Goal: Information Seeking & Learning: Learn about a topic

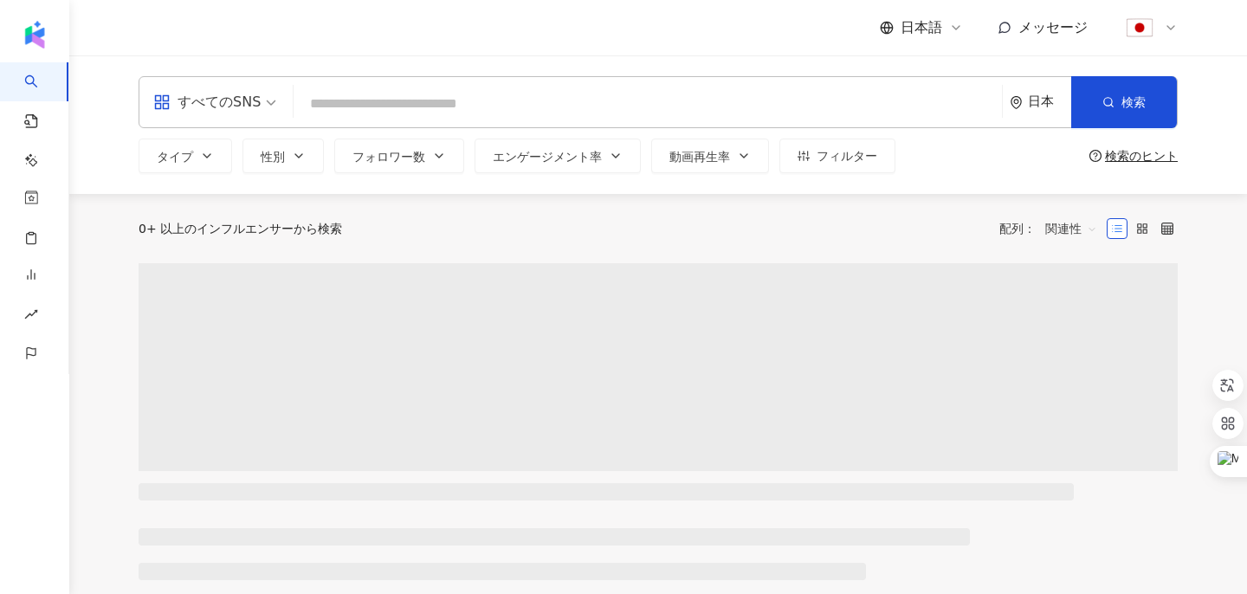
click at [366, 87] on input "search" at bounding box center [647, 103] width 694 height 33
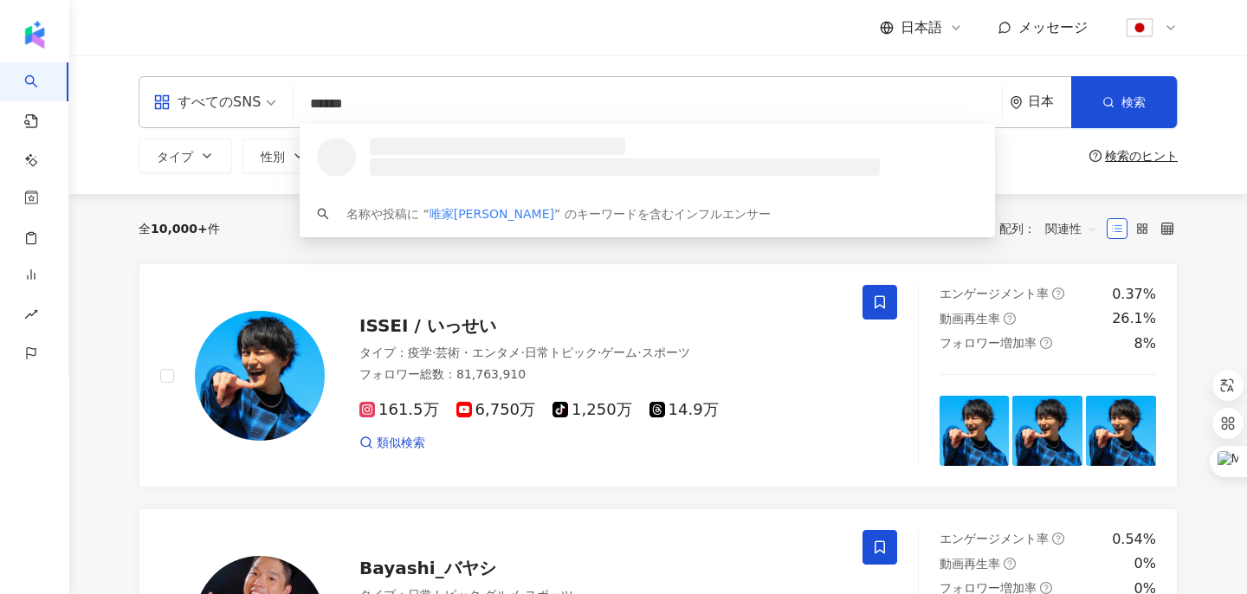
type input "******"
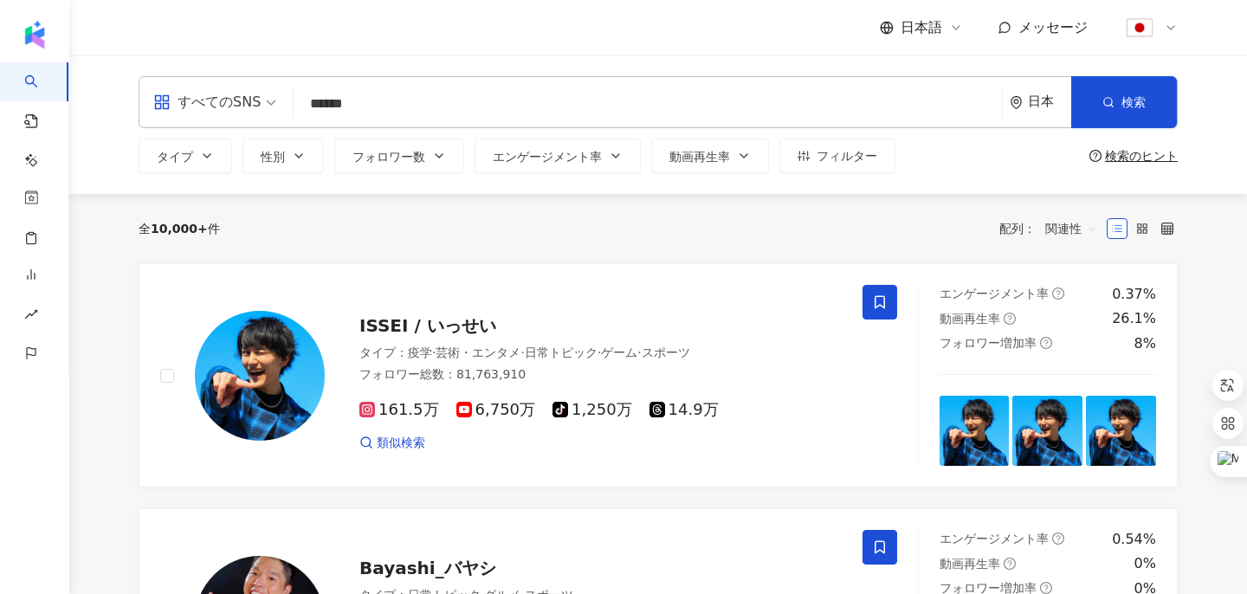
click at [1025, 100] on div "日本" at bounding box center [1039, 102] width 61 height 50
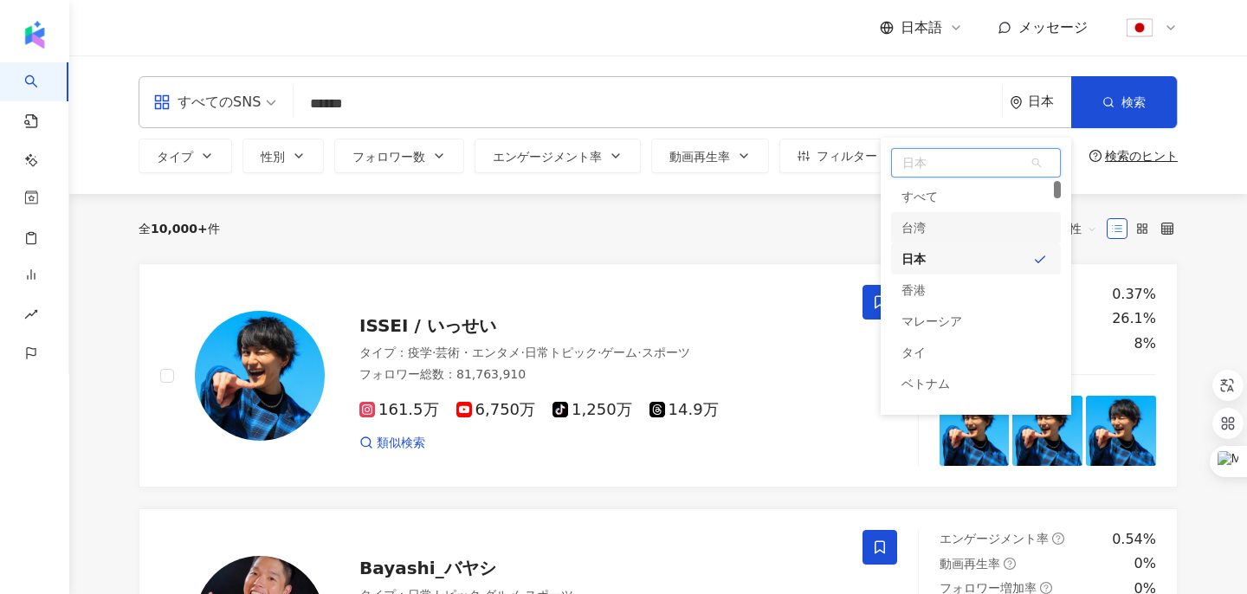
click at [958, 217] on div "台湾" at bounding box center [976, 227] width 170 height 31
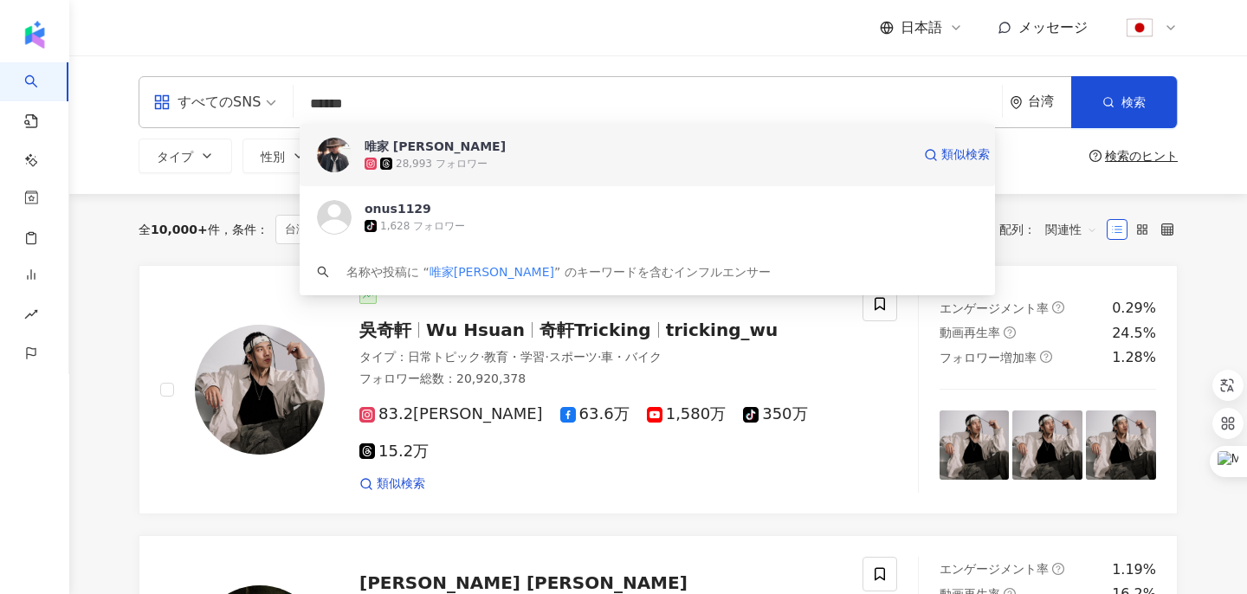
click at [740, 157] on div "28,993 フォロワー" at bounding box center [637, 163] width 546 height 17
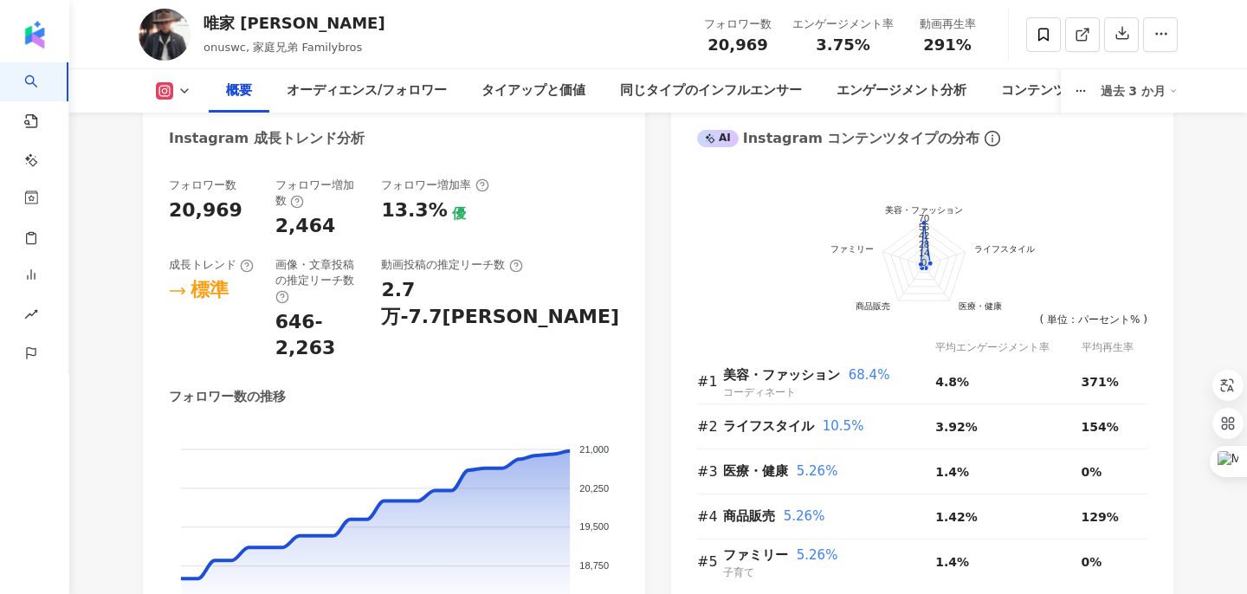
scroll to position [986, 0]
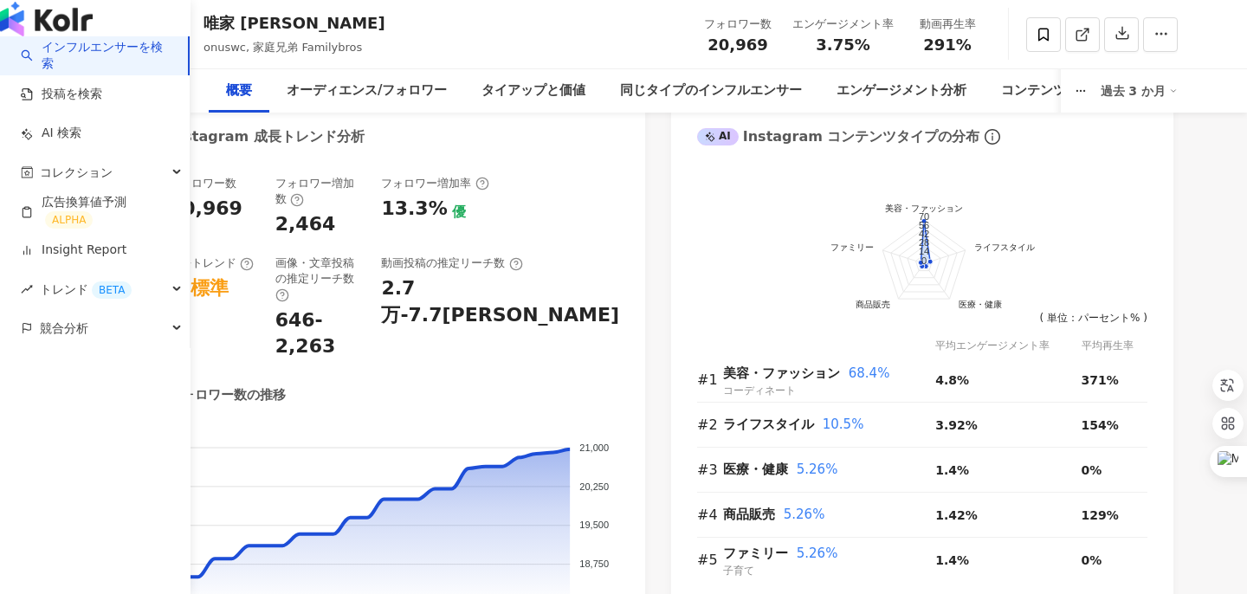
click at [41, 73] on link "インフルエンサーを検索" at bounding box center [97, 56] width 153 height 34
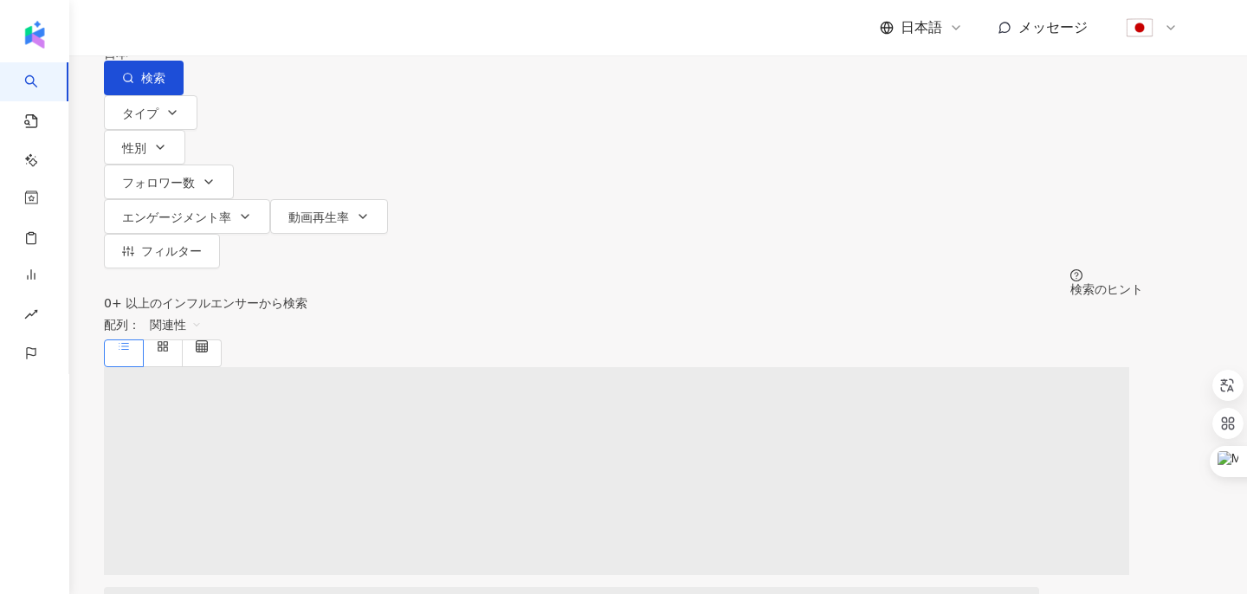
click at [380, 33] on input "search" at bounding box center [310, 16] width 140 height 33
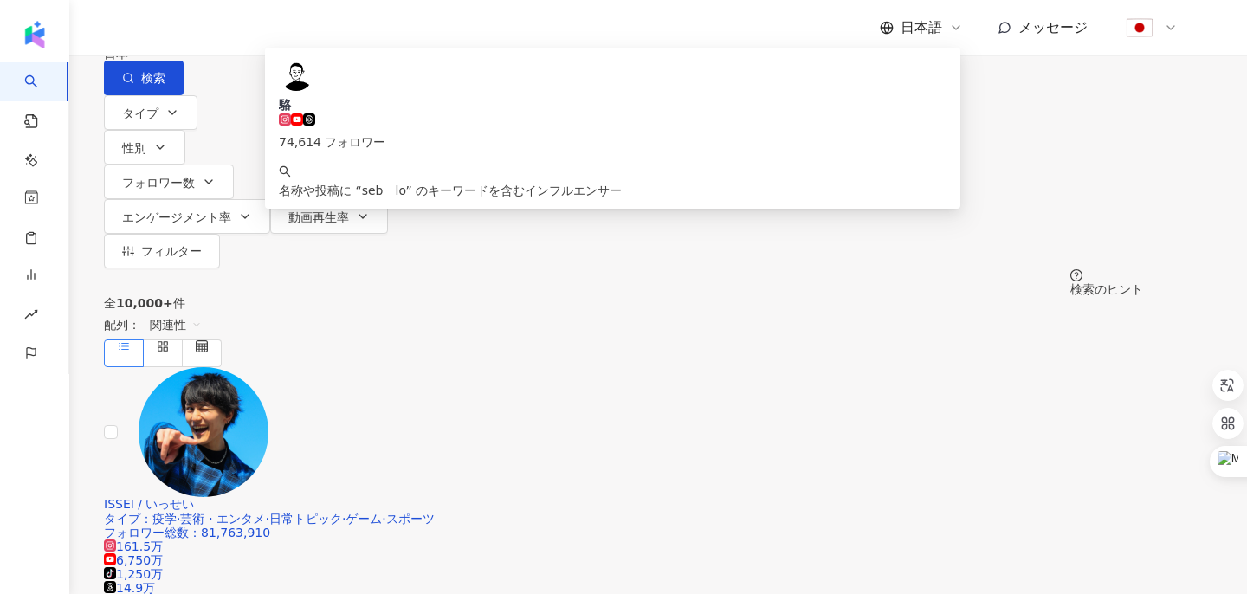
type input "*******"
click at [1045, 61] on div "日本" at bounding box center [623, 54] width 1039 height 14
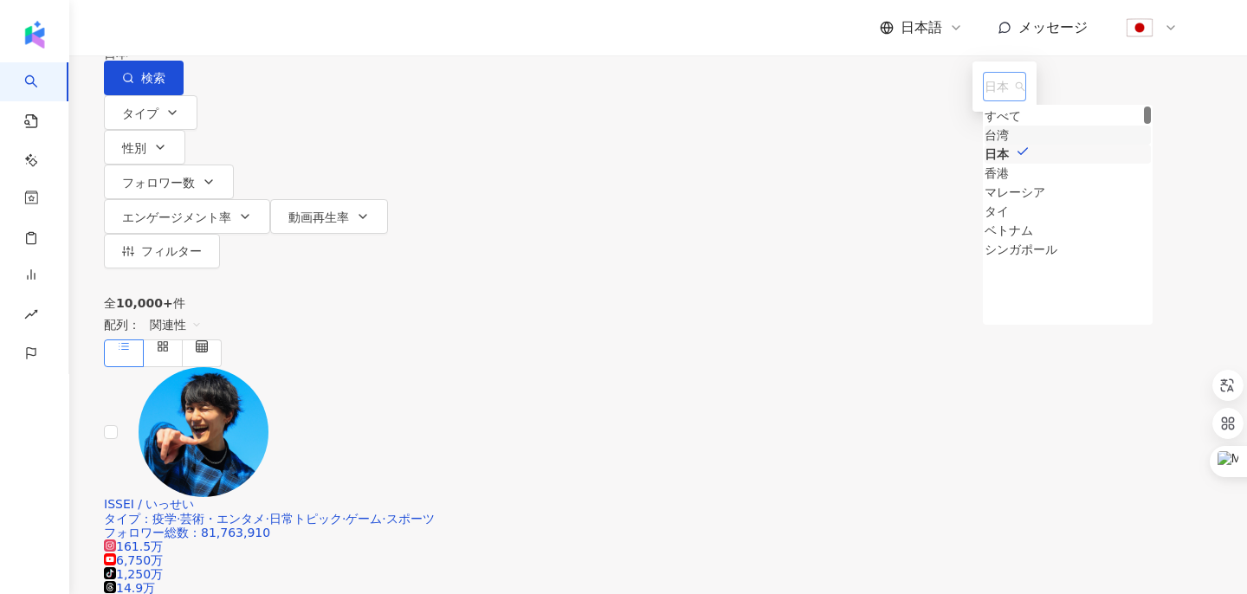
click at [984, 145] on div "台湾" at bounding box center [996, 135] width 24 height 19
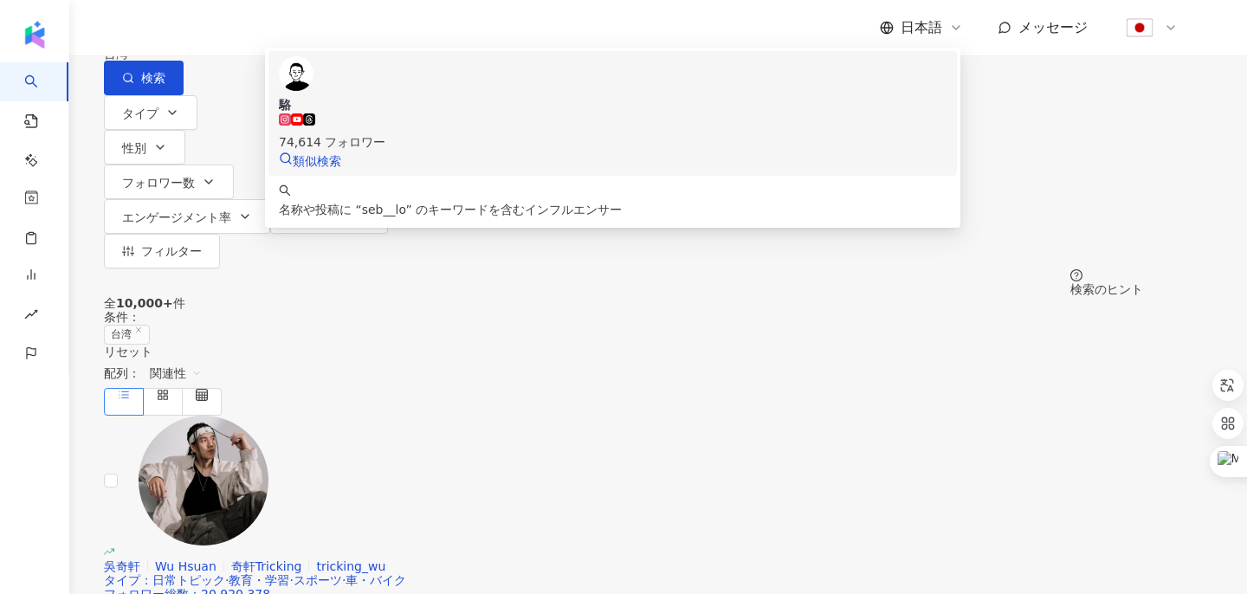
click at [442, 113] on span "駱" at bounding box center [612, 104] width 667 height 17
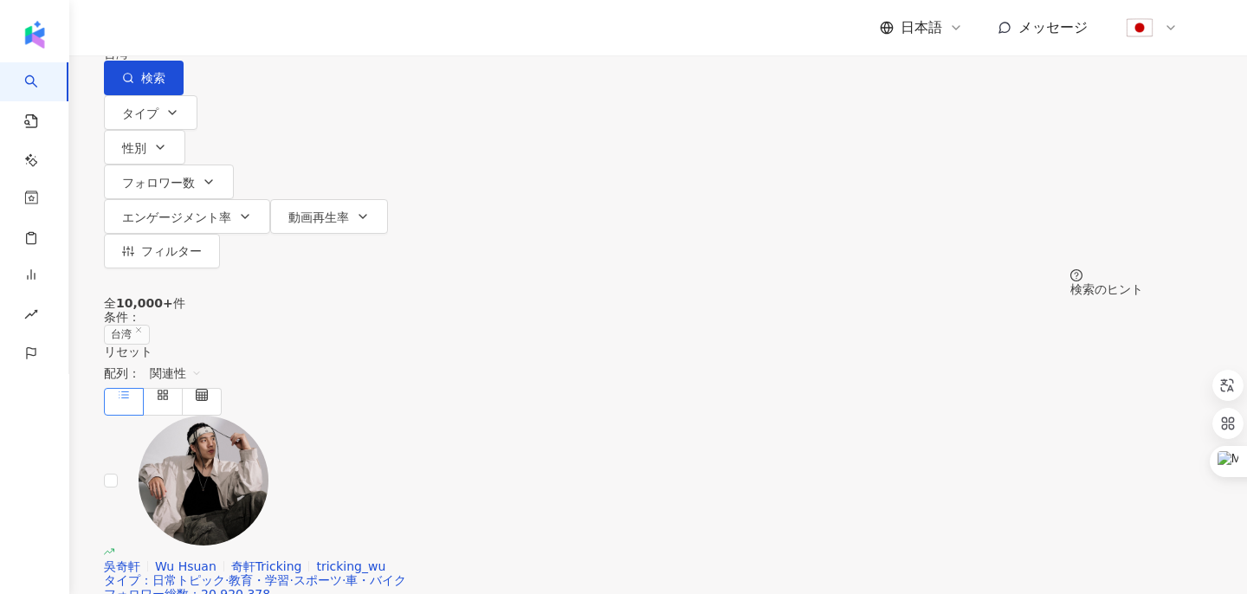
click at [380, 33] on input "search" at bounding box center [310, 16] width 140 height 33
paste input "********"
type input "********"
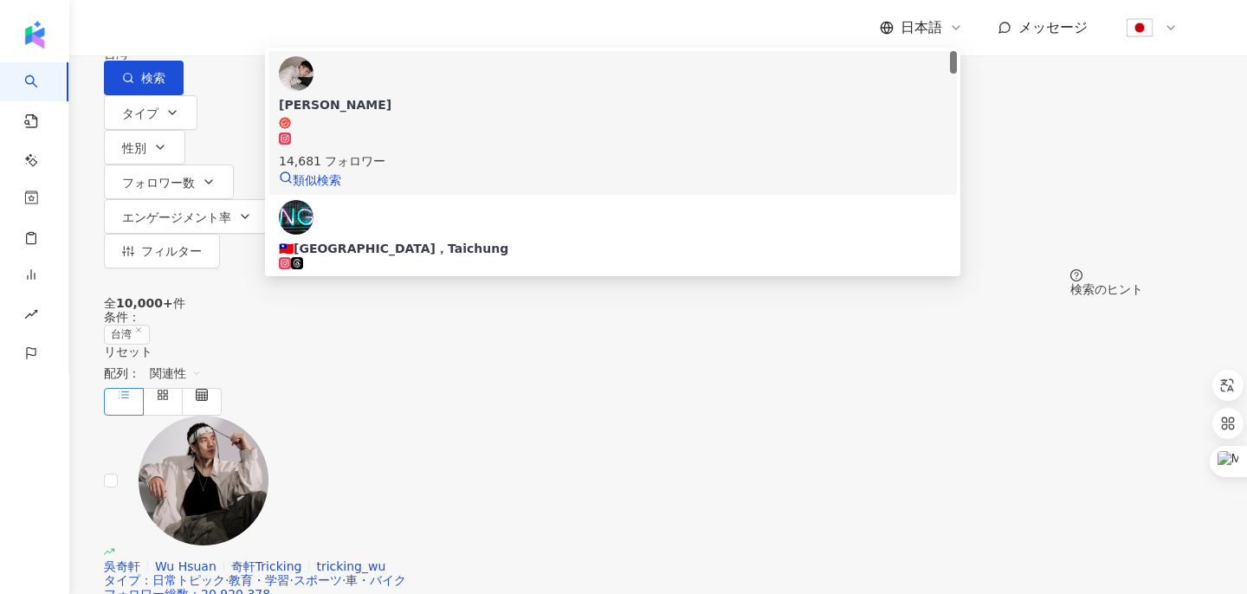
click at [378, 113] on div "[PERSON_NAME]" at bounding box center [612, 104] width 667 height 17
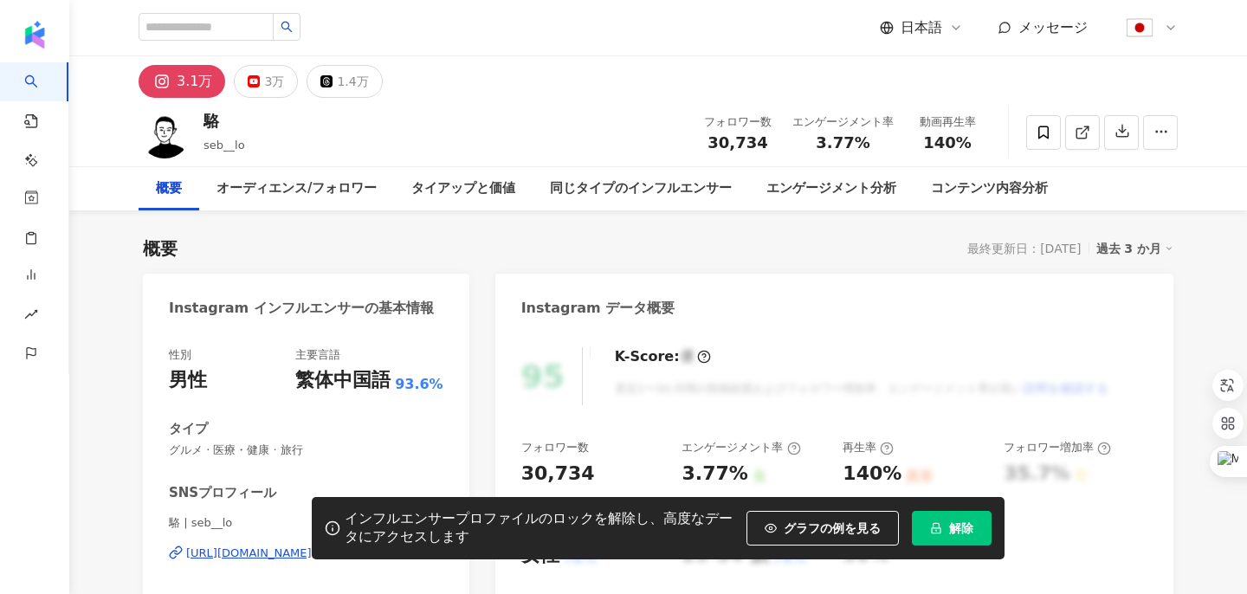
click at [978, 534] on button "解除" at bounding box center [952, 528] width 80 height 35
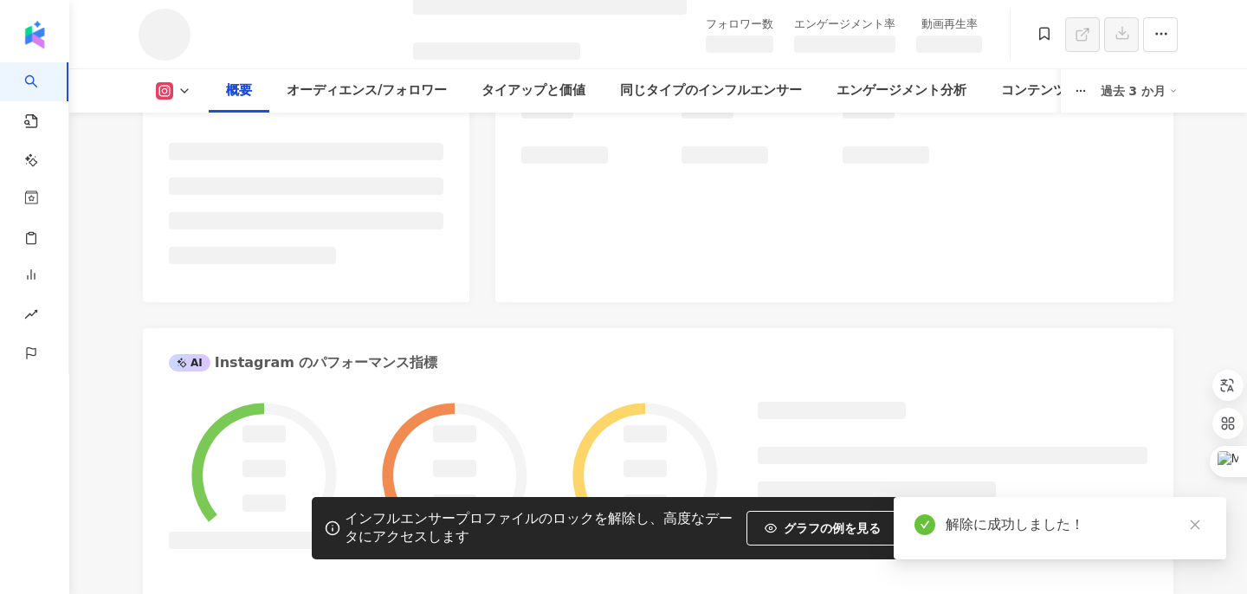
scroll to position [428, 0]
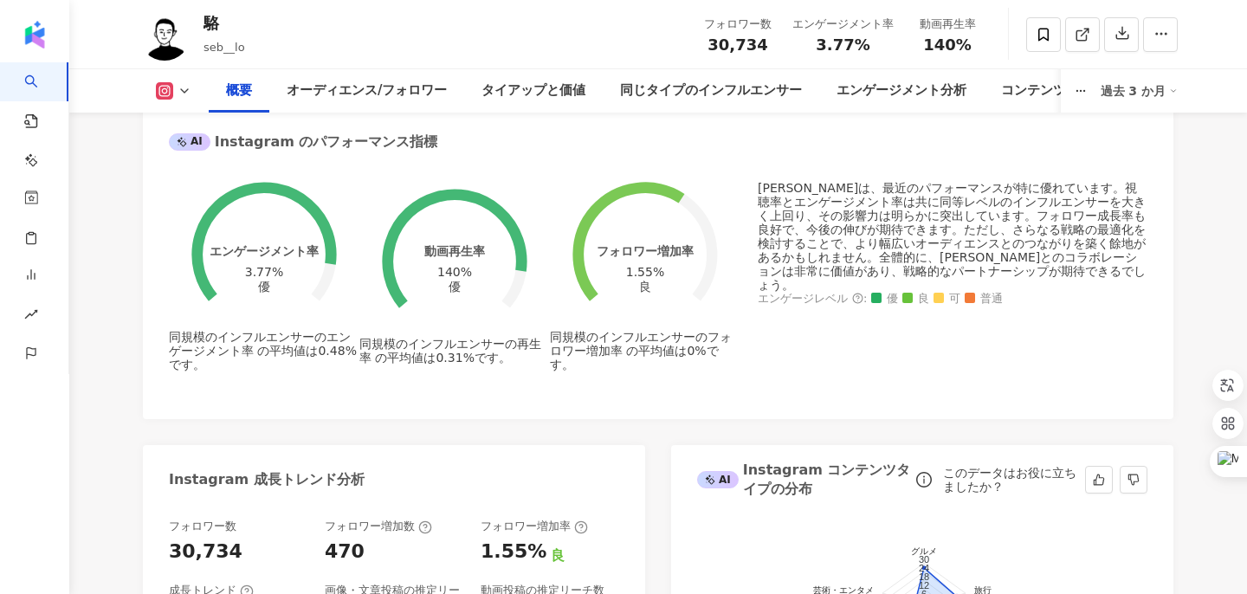
scroll to position [491, 0]
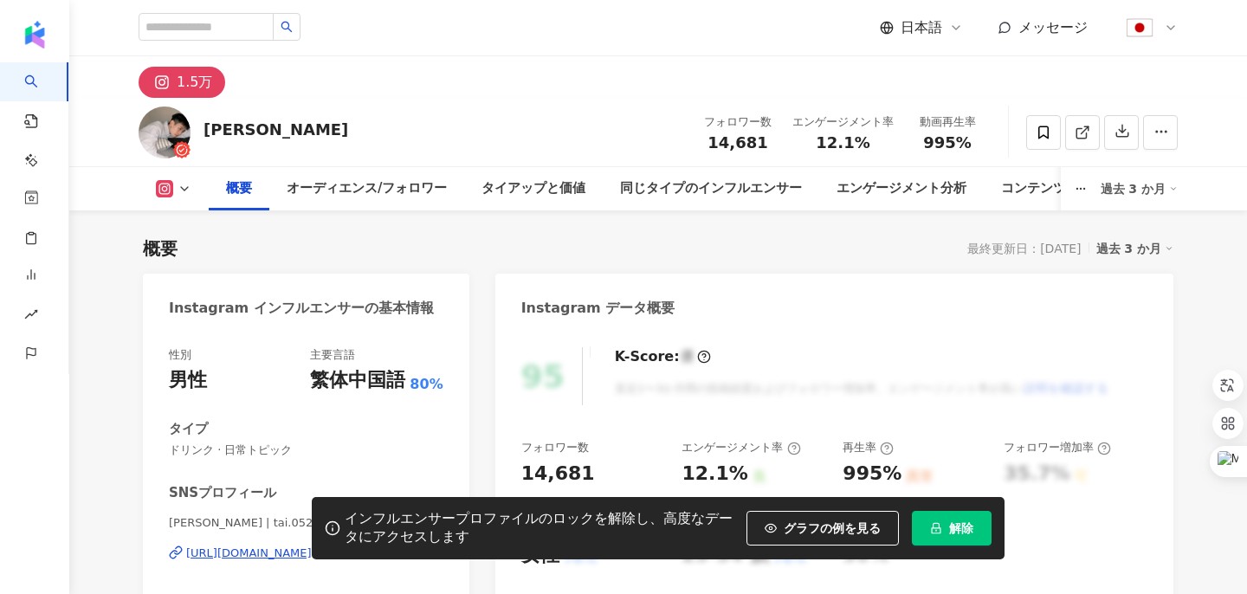
click at [937, 530] on icon "lock" at bounding box center [936, 528] width 10 height 11
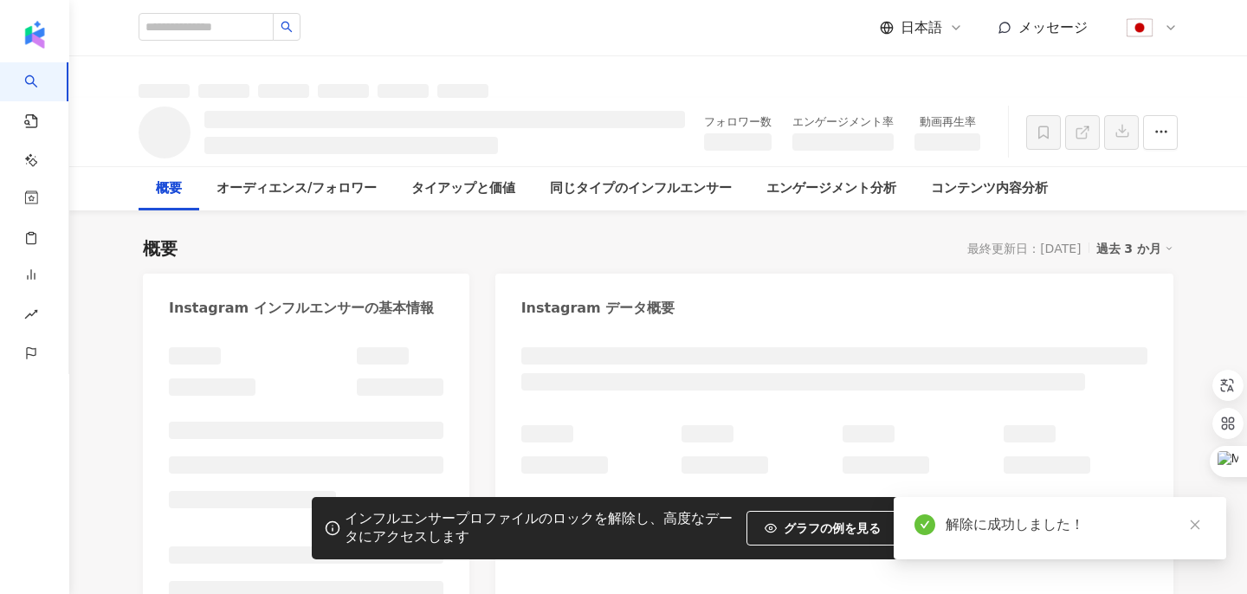
click at [1199, 531] on icon "close" at bounding box center [1195, 525] width 12 height 12
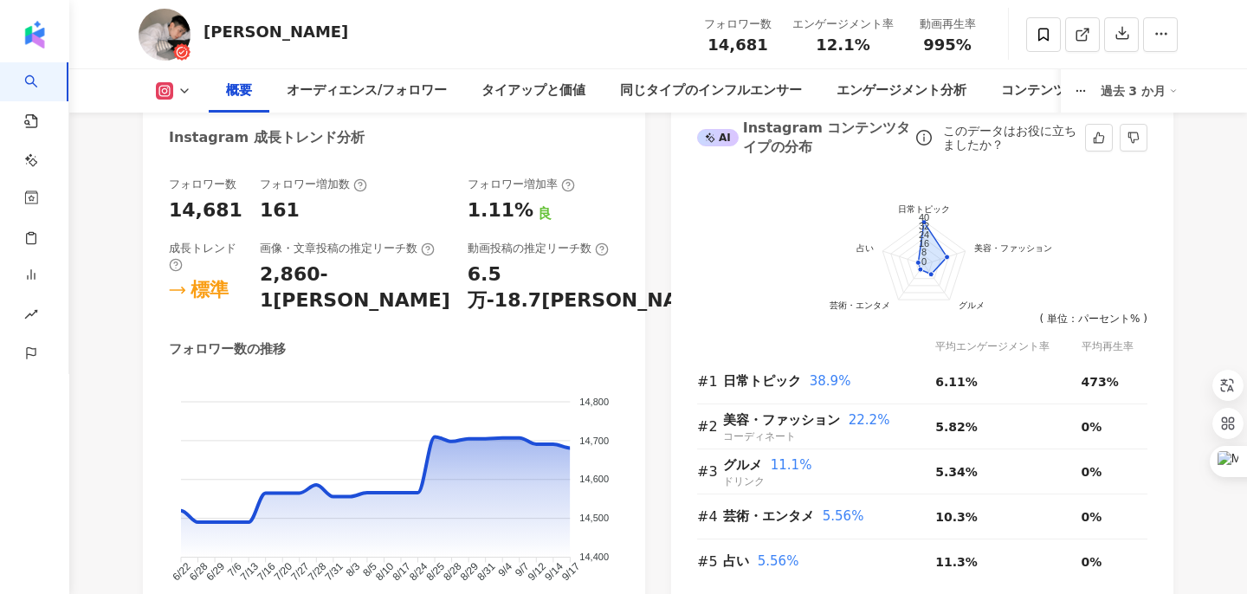
scroll to position [954, 0]
